Goal: Transaction & Acquisition: Book appointment/travel/reservation

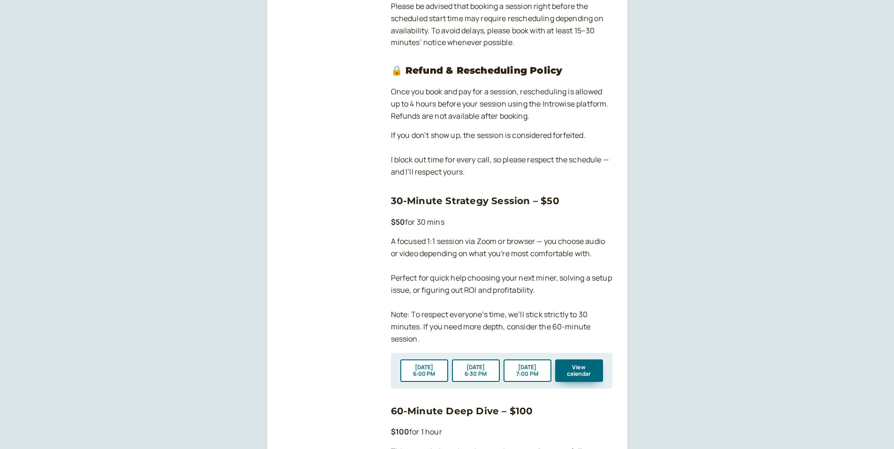
scroll to position [591, 0]
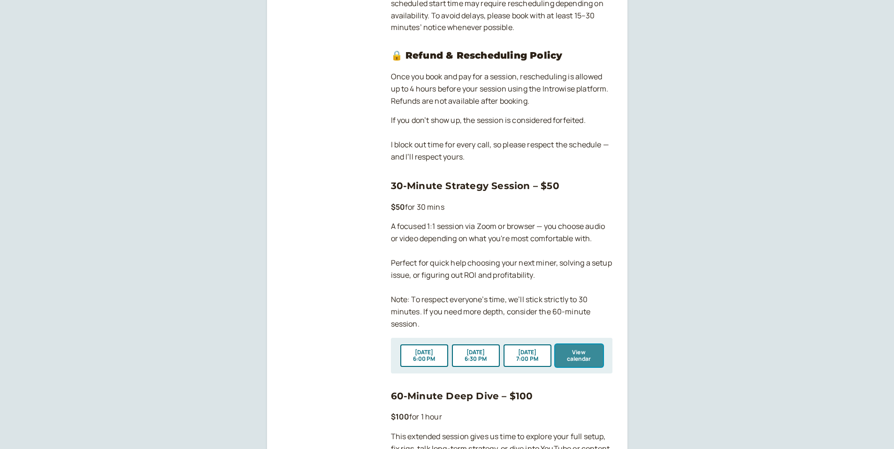
click at [584, 352] on button "View calendar" at bounding box center [579, 355] width 48 height 23
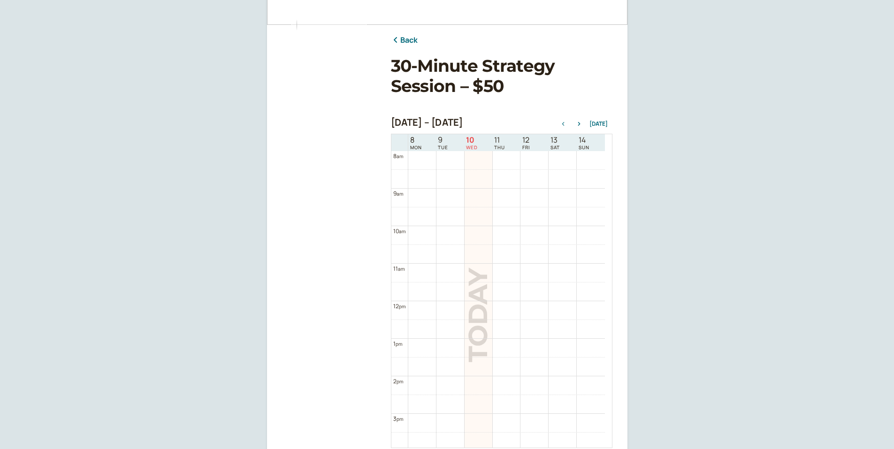
scroll to position [141, 0]
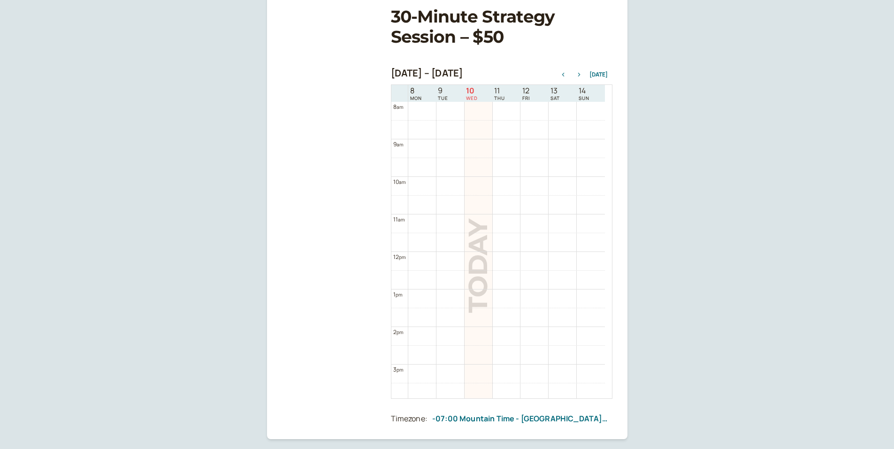
click at [581, 73] on icon "button" at bounding box center [579, 75] width 11 height 4
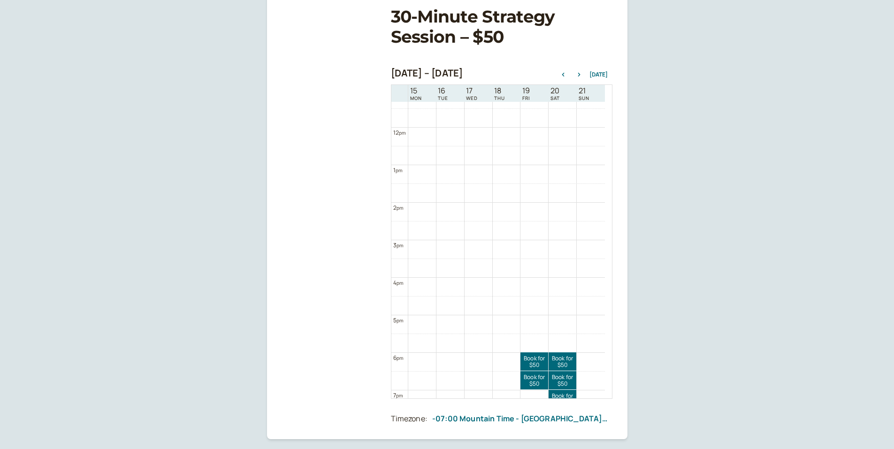
scroll to position [442, 0]
click at [580, 75] on icon "button" at bounding box center [579, 75] width 2 height 4
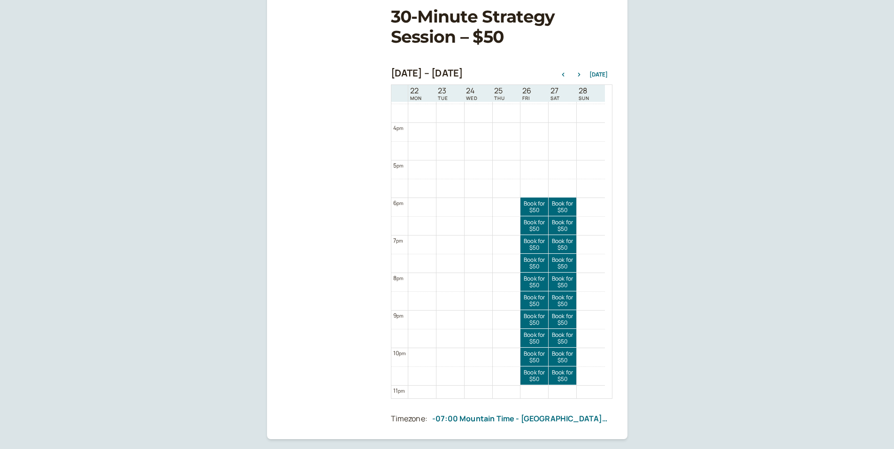
scroll to position [604, 0]
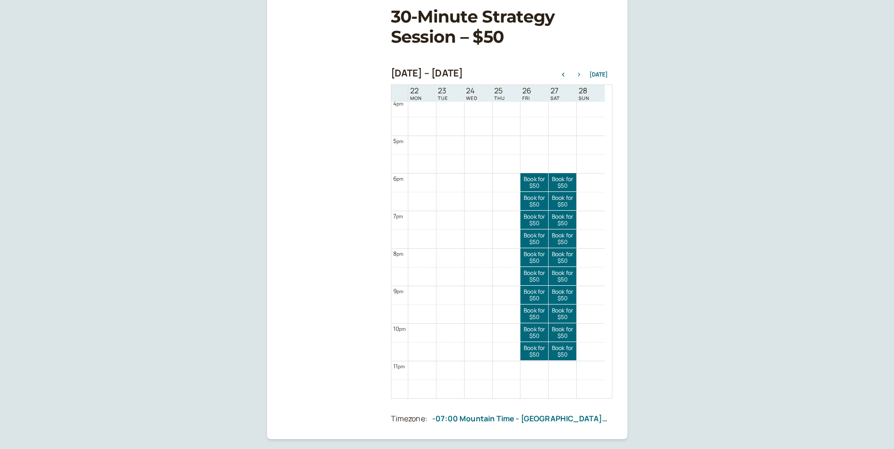
click at [579, 74] on icon "button" at bounding box center [579, 75] width 11 height 4
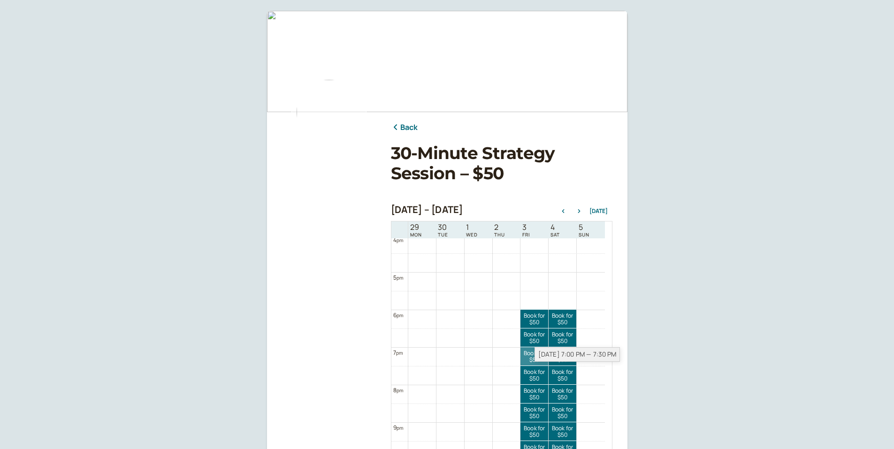
scroll to position [0, 0]
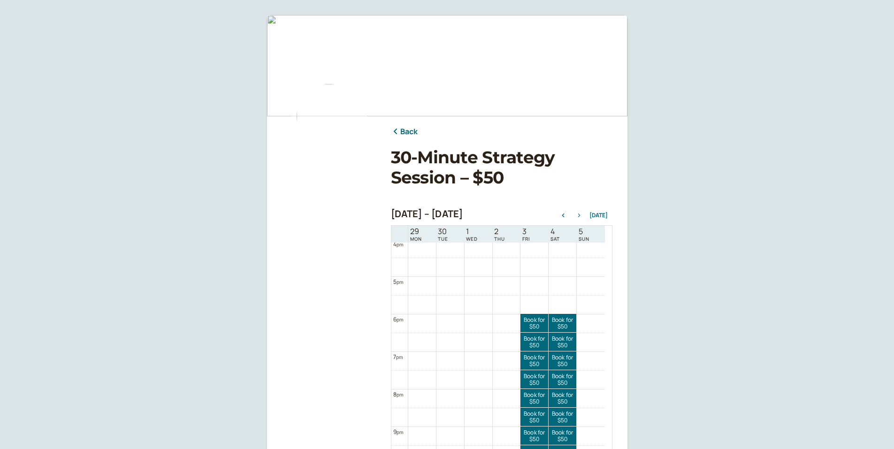
click at [581, 214] on icon "button" at bounding box center [579, 216] width 11 height 4
click at [566, 213] on button "button" at bounding box center [563, 215] width 11 height 7
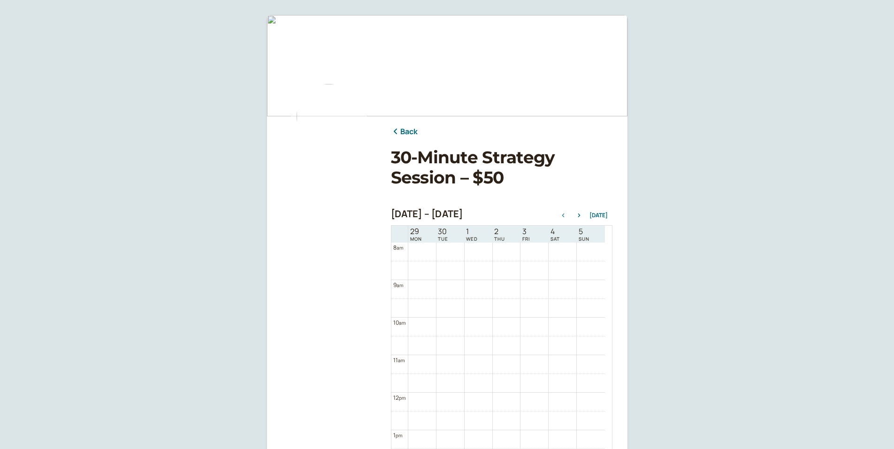
click at [564, 214] on icon "button" at bounding box center [563, 216] width 2 height 4
click at [564, 215] on icon "button" at bounding box center [563, 216] width 2 height 4
click at [565, 214] on icon "button" at bounding box center [563, 216] width 11 height 4
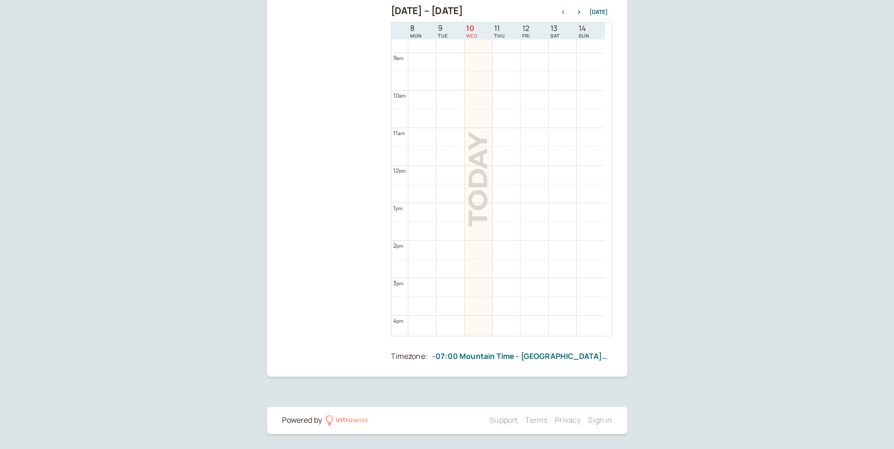
scroll to position [323, 0]
click at [578, 12] on icon "button" at bounding box center [579, 12] width 11 height 4
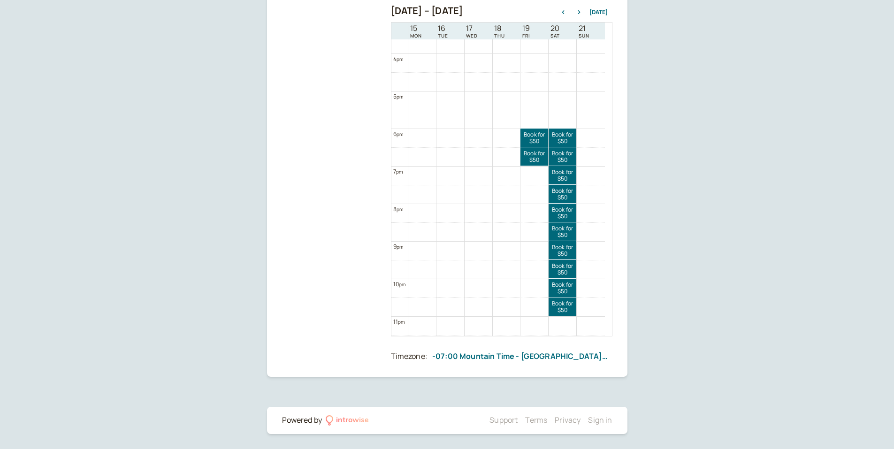
scroll to position [604, 0]
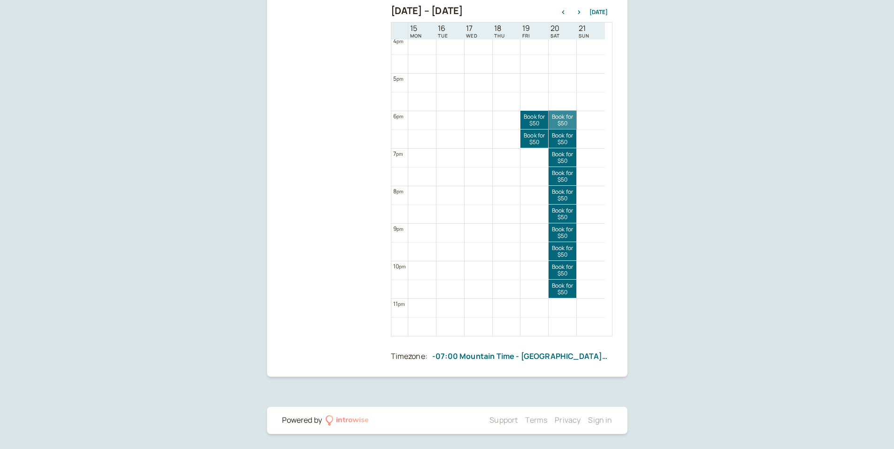
click at [566, 117] on link "Book for $50 $50" at bounding box center [563, 120] width 28 height 18
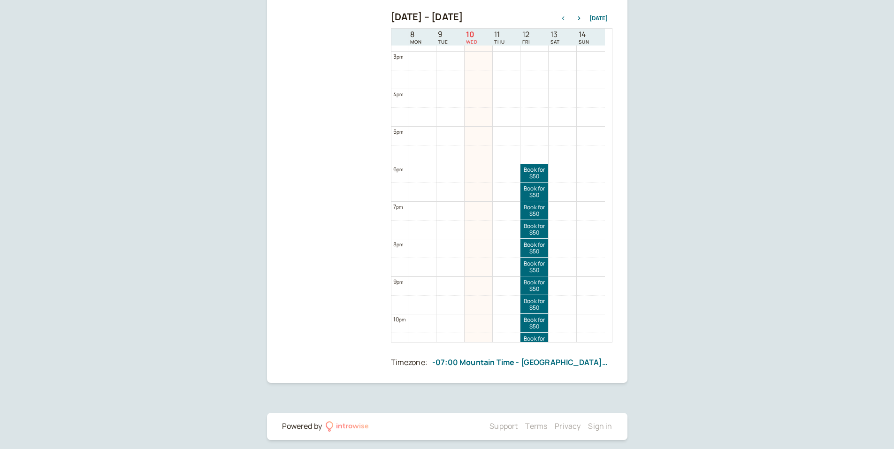
scroll to position [604, 0]
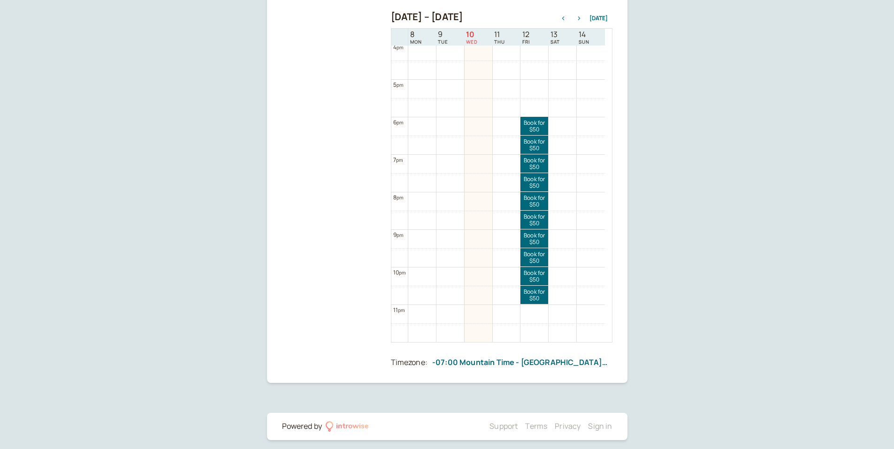
click at [579, 18] on icon "button" at bounding box center [579, 18] width 11 height 4
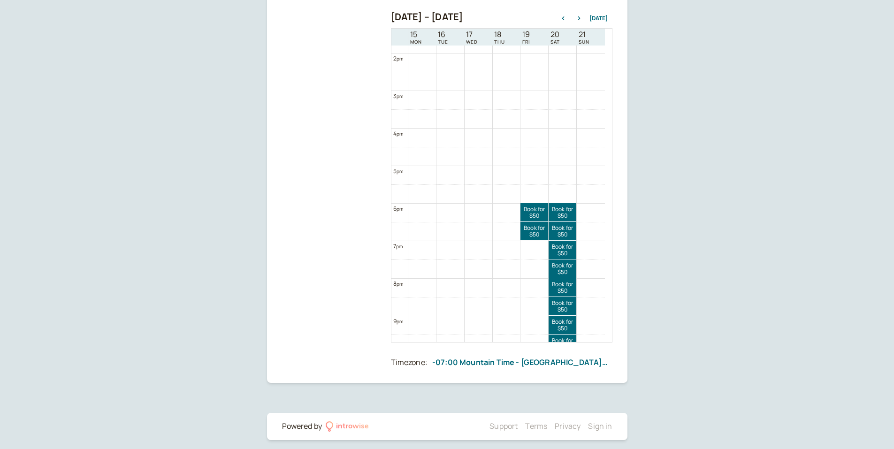
scroll to position [511, 0]
click at [564, 19] on icon "button" at bounding box center [563, 18] width 2 height 4
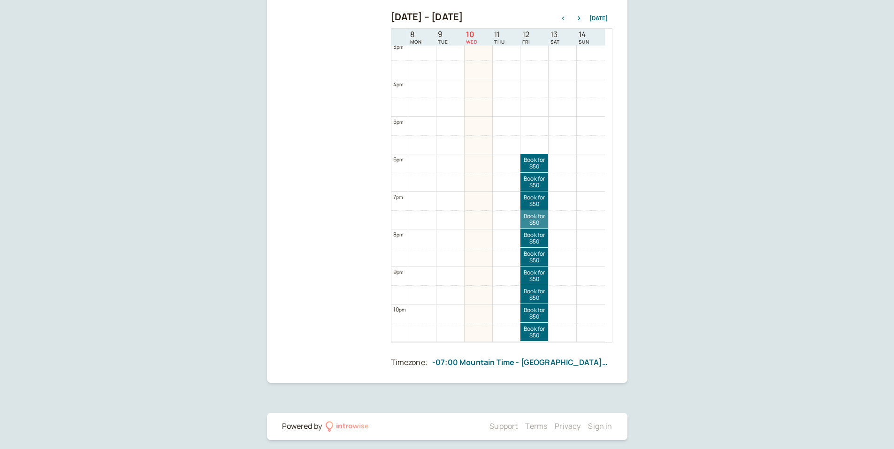
scroll to position [604, 0]
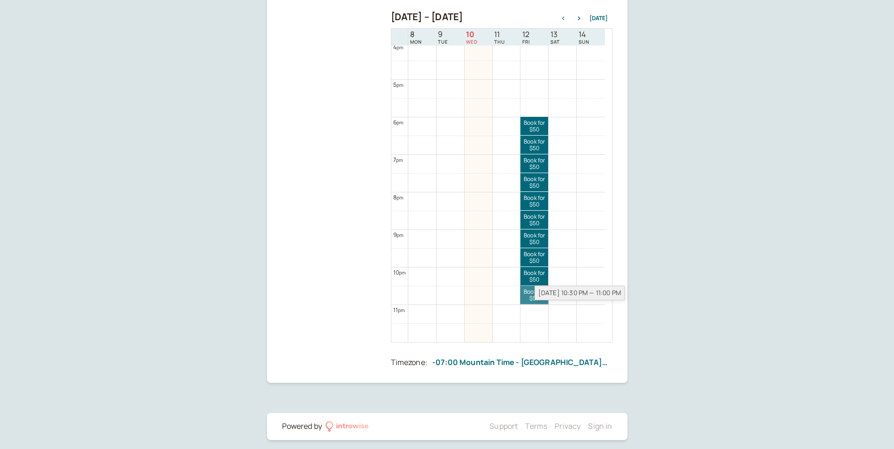
click at [532, 292] on link "Book for $50 $50" at bounding box center [534, 295] width 28 height 18
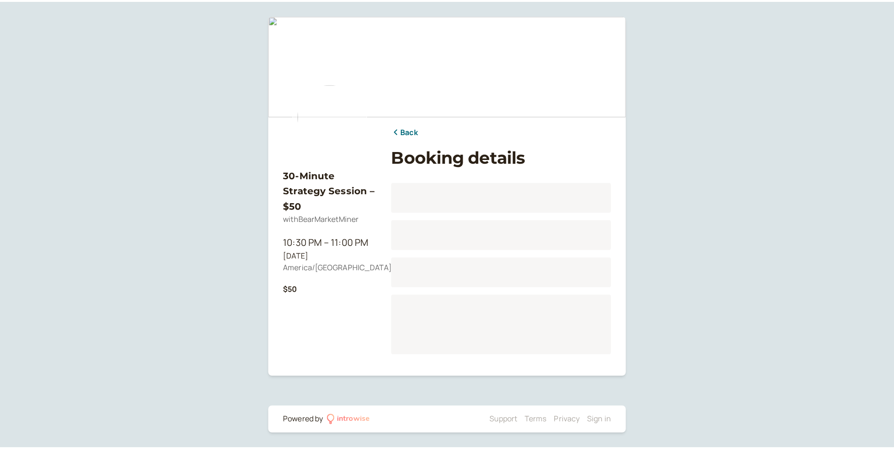
scroll to position [116, 0]
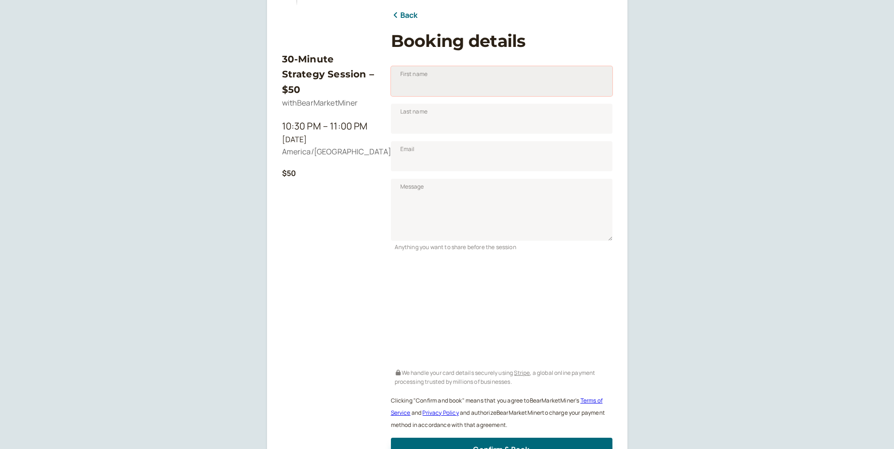
click at [463, 82] on input "First name" at bounding box center [502, 81] width 222 height 30
type input "[PERSON_NAME]"
type input "[EMAIL_ADDRESS][DOMAIN_NAME]"
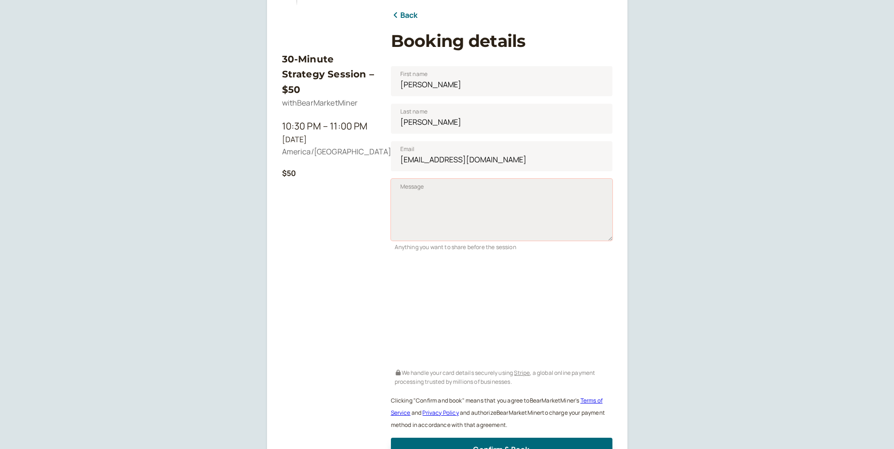
click at [424, 195] on textarea "Message" at bounding box center [502, 210] width 222 height 62
drag, startPoint x: 503, startPoint y: 208, endPoint x: 470, endPoint y: 208, distance: 32.9
click at [470, 208] on textarea "So i bought a nerdaxw++ 2 weeks and no luck getting it going.I search many vied…" at bounding box center [502, 210] width 222 height 62
click at [474, 213] on textarea "So, I bought a nerdaxw++ 2 weeks and no luck getting it going. I search many" at bounding box center [502, 210] width 222 height 62
click at [449, 220] on textarea "So, I bought a nerdaxw++ 2 weeks and no luck getting it going. I search many vi…" at bounding box center [502, 210] width 222 height 62
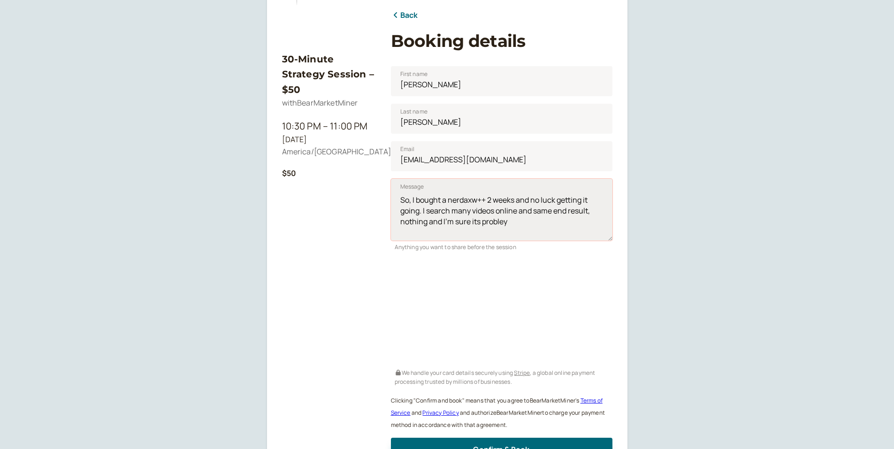
drag, startPoint x: 494, startPoint y: 224, endPoint x: 509, endPoint y: 218, distance: 16.0
click at [509, 218] on textarea "So, I bought a nerdaxw++ 2 weeks and no luck getting it going. I search many vi…" at bounding box center [502, 210] width 222 height 62
drag, startPoint x: 475, startPoint y: 222, endPoint x: 498, endPoint y: 215, distance: 24.2
click at [498, 215] on textarea "So, I bought a nerdaxw++ 2 weeks and no luck getting it going. I search many vi…" at bounding box center [502, 210] width 222 height 62
click at [494, 221] on textarea "So, I bought a nerdaxw++ 2 weeks and no luck getting it going. I search many vi…" at bounding box center [502, 210] width 222 height 62
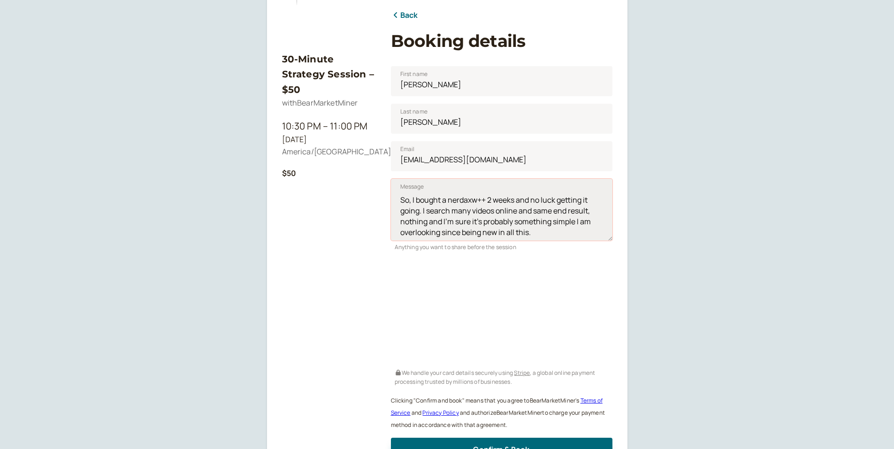
click at [533, 232] on textarea "So, I bought a nerdaxw++ 2 weeks and no luck getting it going. I search many vi…" at bounding box center [502, 210] width 222 height 62
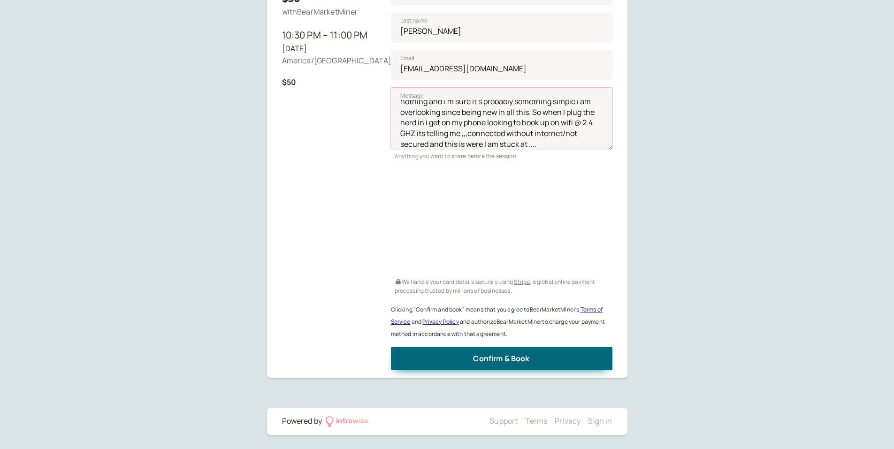
scroll to position [208, 0]
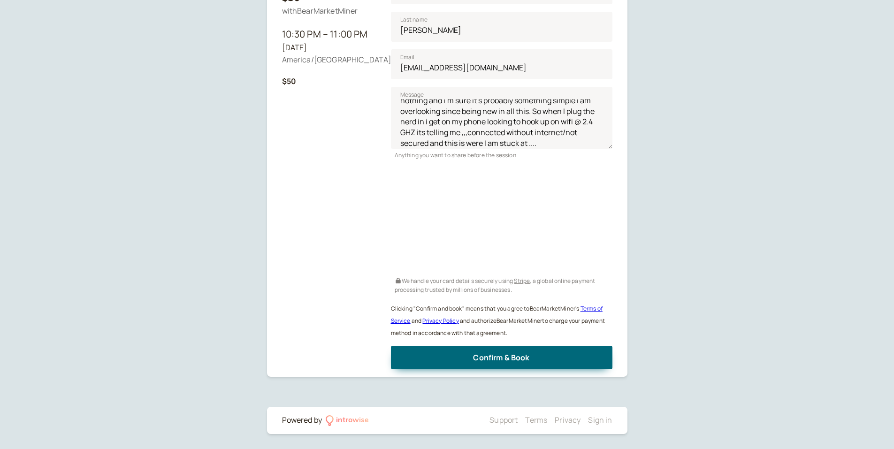
drag, startPoint x: 729, startPoint y: 226, endPoint x: 643, endPoint y: 230, distance: 86.0
click at [719, 226] on div "30-Minute Strategy Session – $50 with BearMarketMiner 10:30 PM – 11:00 PM [DATE…" at bounding box center [447, 121] width 894 height 658
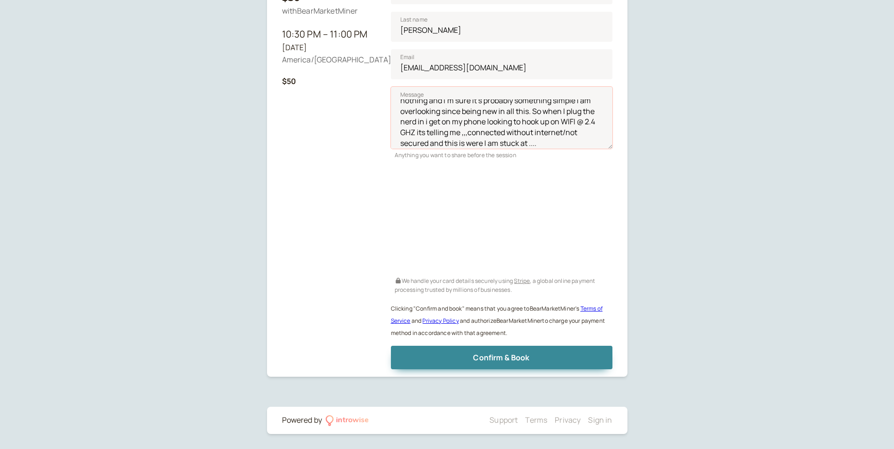
type textarea "So, I bought a nerdaxw++ 2 weeks and no luck getting it going. I search many vi…"
click at [505, 354] on span "Confirm & Book" at bounding box center [501, 357] width 56 height 10
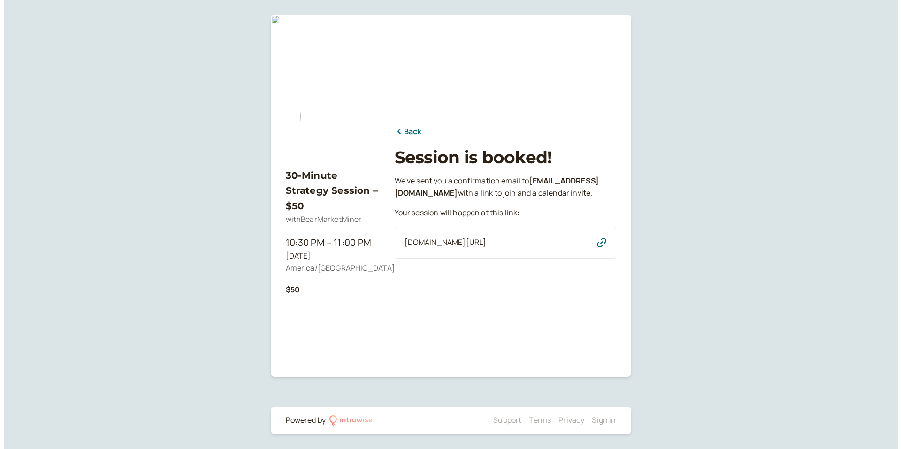
scroll to position [0, 0]
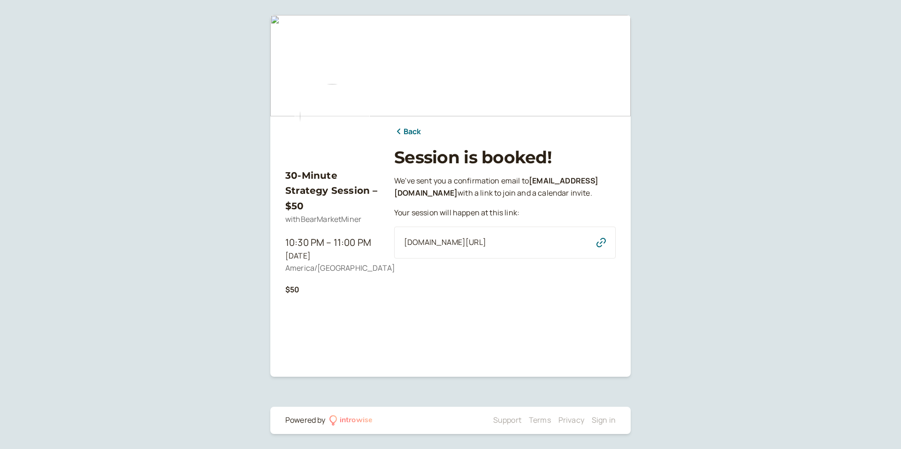
drag, startPoint x: 559, startPoint y: 241, endPoint x: 400, endPoint y: 237, distance: 159.6
click at [400, 237] on div "[DOMAIN_NAME][URL]" at bounding box center [505, 243] width 222 height 32
drag, startPoint x: 400, startPoint y: 237, endPoint x: 421, endPoint y: 241, distance: 21.5
